Goal: Task Accomplishment & Management: Complete application form

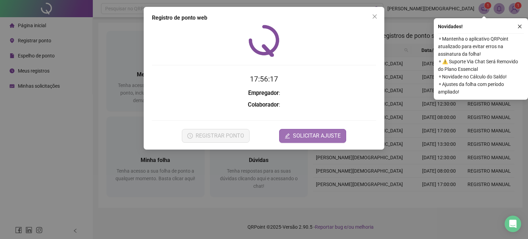
click at [309, 134] on span "SOLICITAR AJUSTE" at bounding box center [317, 136] width 48 height 8
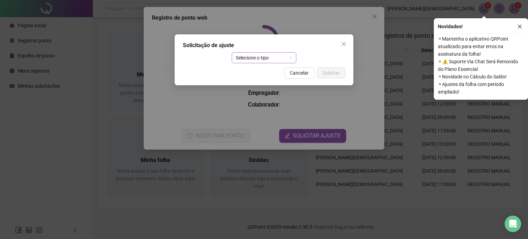
click at [289, 58] on span "Selecione o tipo" at bounding box center [264, 58] width 57 height 10
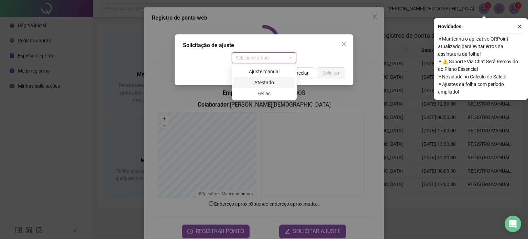
click at [274, 74] on div "Ajuste manual" at bounding box center [264, 72] width 54 height 8
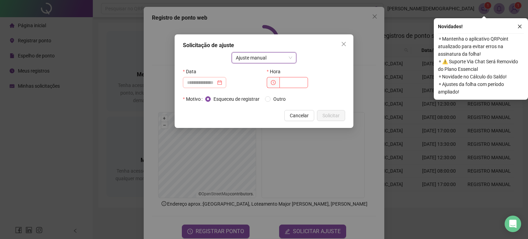
click at [222, 82] on div at bounding box center [204, 83] width 35 height 8
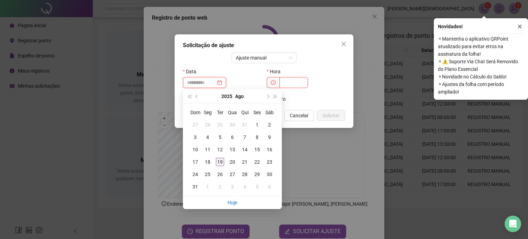
type input "**********"
drag, startPoint x: 222, startPoint y: 162, endPoint x: 227, endPoint y: 150, distance: 12.8
click at [222, 162] on div "19" at bounding box center [220, 162] width 8 height 8
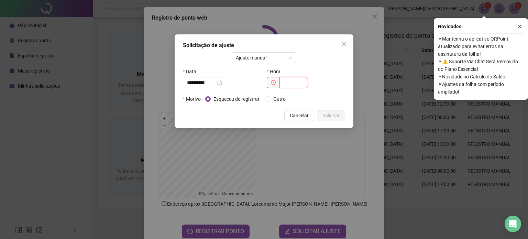
click at [301, 87] on input "text" at bounding box center [293, 82] width 29 height 11
type input "*****"
click at [328, 119] on span "Solicitar" at bounding box center [330, 116] width 17 height 8
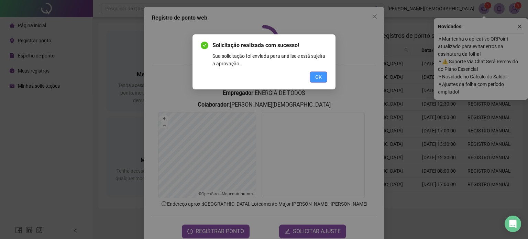
click at [319, 74] on span "OK" at bounding box center [318, 77] width 7 height 8
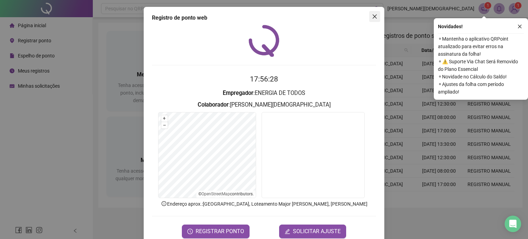
click at [370, 20] on button "Close" at bounding box center [374, 16] width 11 height 11
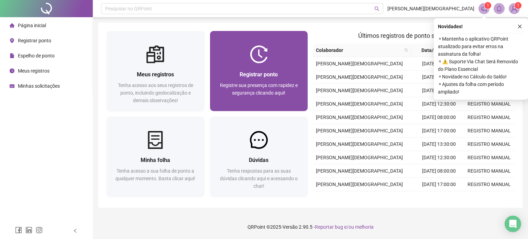
click at [244, 84] on span "Registre sua presença com rapidez e segurança clicando aqui!" at bounding box center [259, 88] width 78 height 13
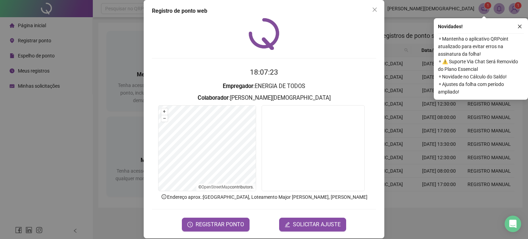
scroll to position [14, 0]
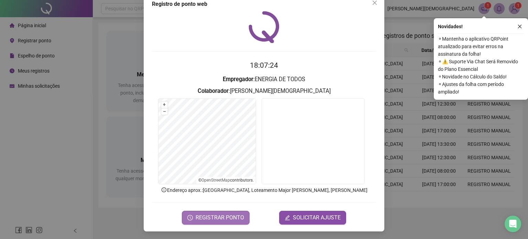
click at [217, 214] on span "REGISTRAR PONTO" at bounding box center [219, 217] width 48 height 8
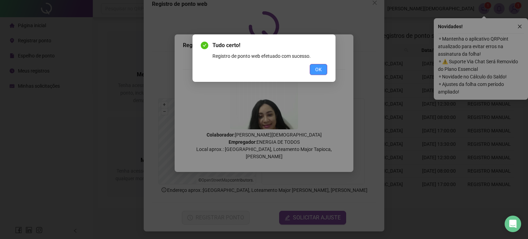
click at [312, 67] on button "OK" at bounding box center [319, 69] width 18 height 11
